Goal: Task Accomplishment & Management: Use online tool/utility

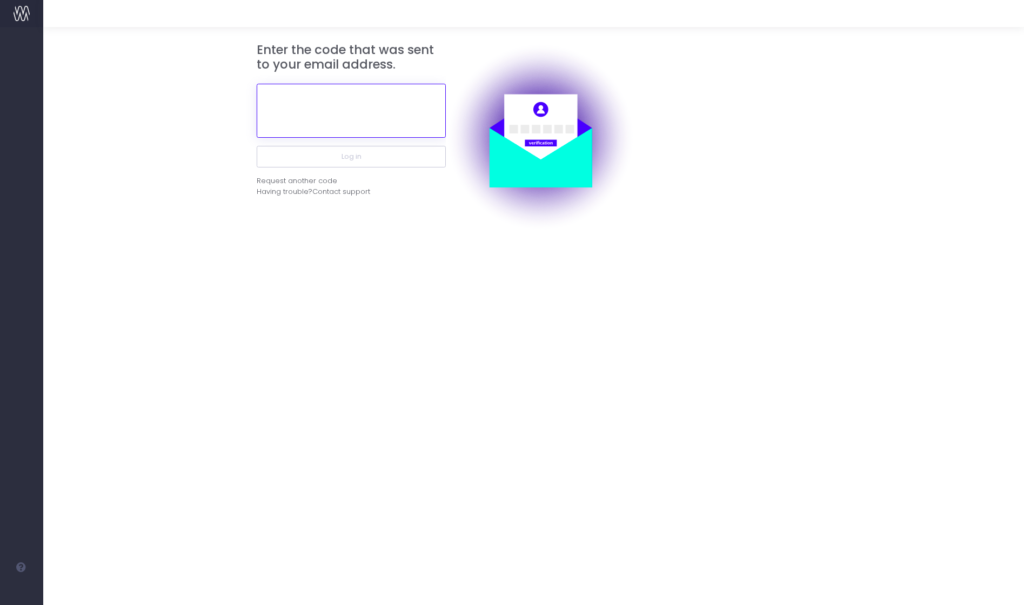
click at [356, 130] on input "text" at bounding box center [351, 111] width 189 height 54
paste input "129548"
type input "129548"
click at [257, 146] on button "Log in" at bounding box center [351, 157] width 189 height 22
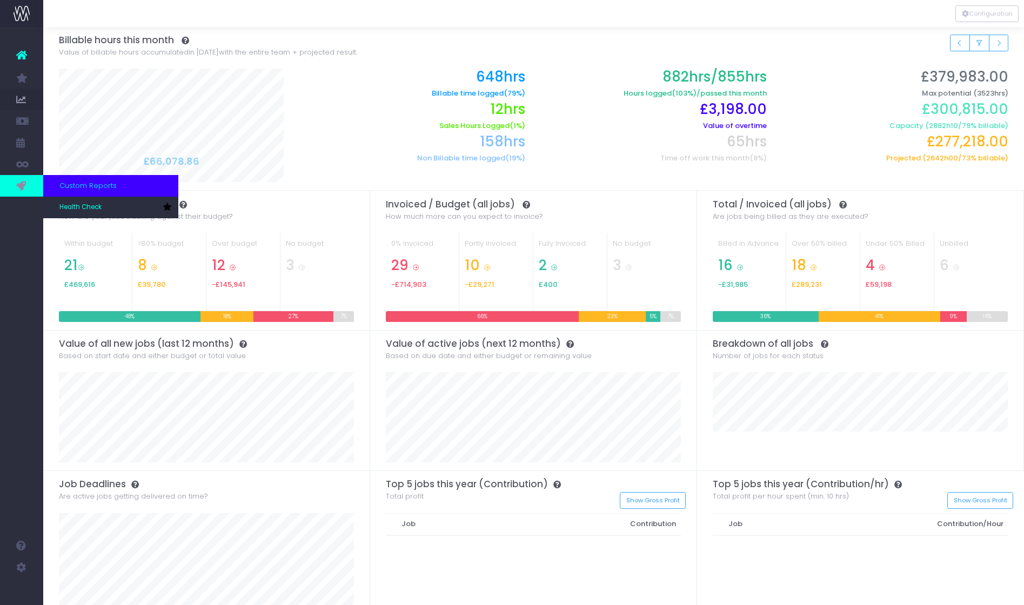
click at [18, 185] on icon at bounding box center [21, 186] width 11 height 12
click at [80, 205] on span "Health Check" at bounding box center [80, 208] width 42 height 10
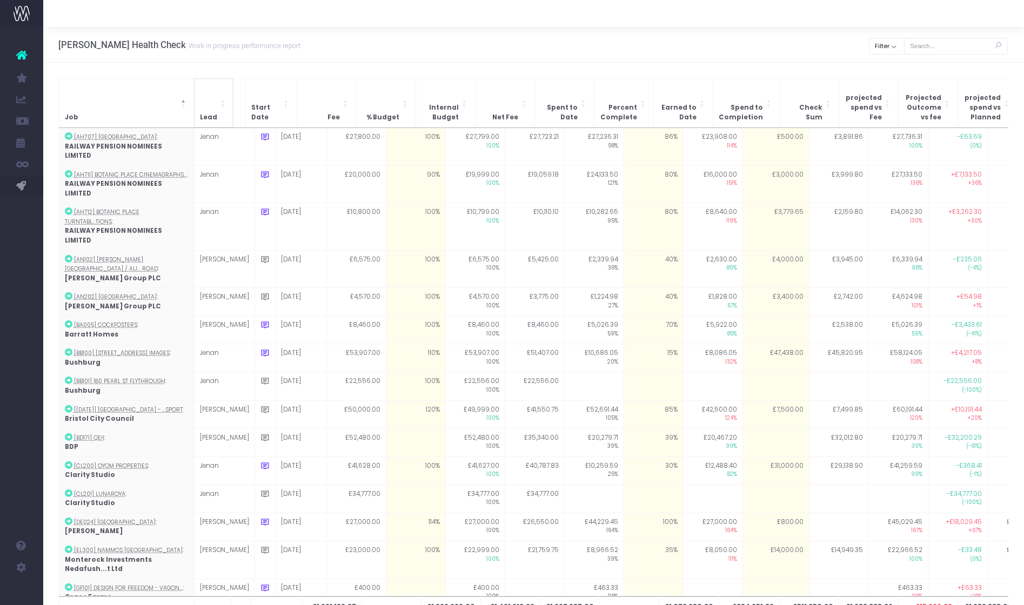
click at [215, 115] on th "Lead" at bounding box center [213, 102] width 39 height 49
